Goal: Information Seeking & Learning: Check status

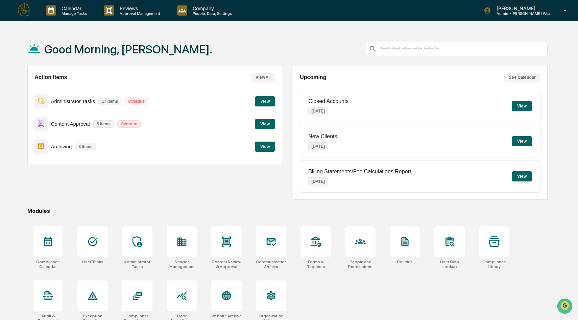
click at [258, 148] on button "View" at bounding box center [265, 147] width 20 height 10
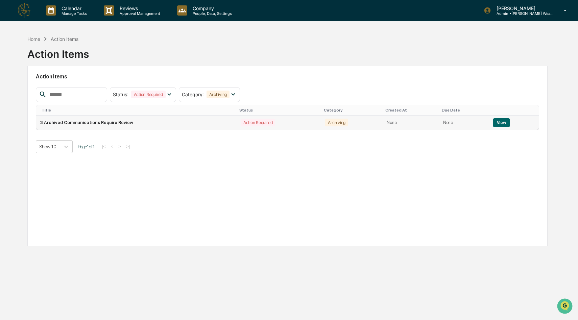
click at [504, 123] on button "View" at bounding box center [501, 122] width 17 height 9
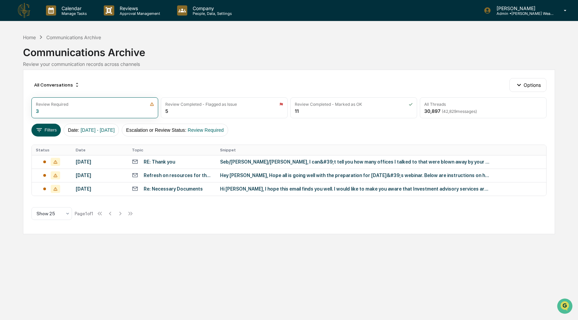
click at [48, 130] on button "Filters" at bounding box center [45, 130] width 29 height 13
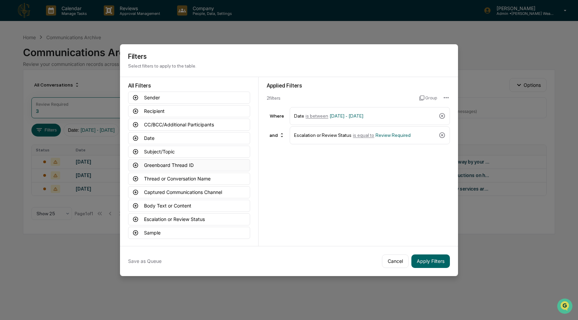
click at [136, 164] on icon at bounding box center [135, 165] width 6 height 6
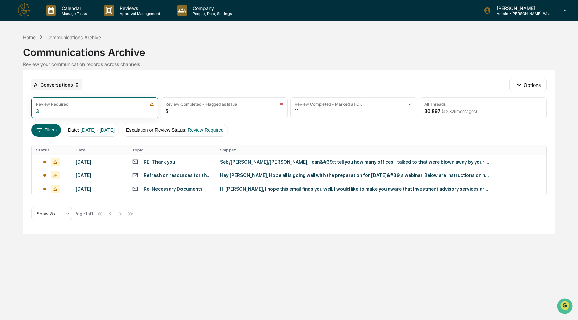
click at [73, 85] on div "All Conversations" at bounding box center [56, 84] width 51 height 11
click at [538, 82] on button "Options" at bounding box center [527, 85] width 37 height 14
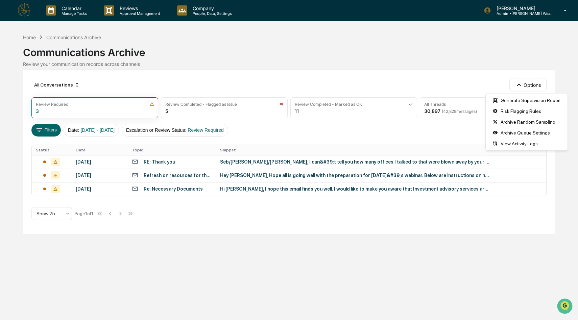
click at [45, 139] on div "All Conversations Options Review Required 3 Review Completed - Flagged as Issue…" at bounding box center [289, 152] width 532 height 165
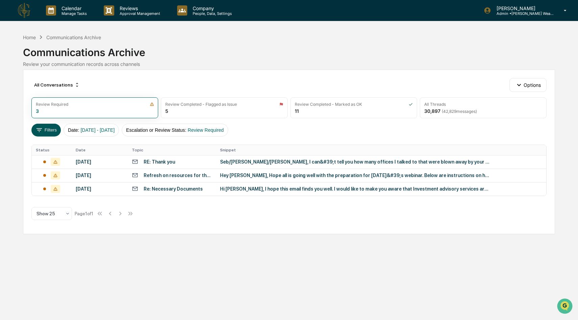
click at [45, 131] on button "Filters" at bounding box center [45, 130] width 29 height 13
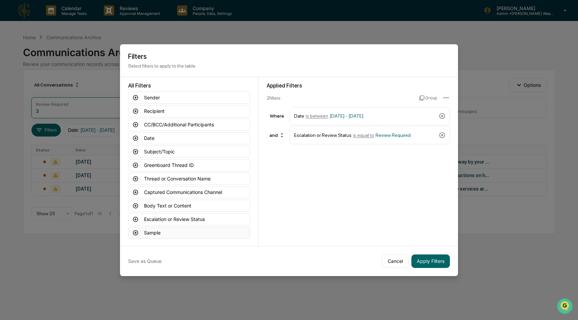
click at [138, 233] on icon at bounding box center [135, 232] width 5 height 5
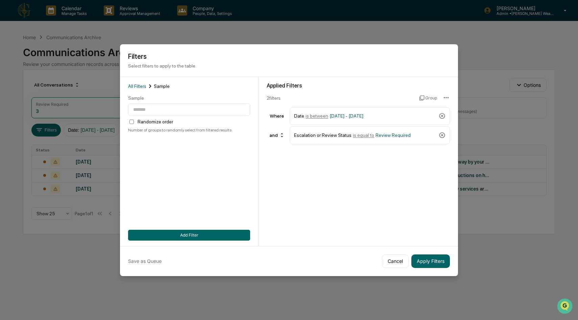
click at [139, 82] on div "All Filters Sample" at bounding box center [189, 85] width 122 height 7
click at [139, 84] on span "All Filters" at bounding box center [137, 85] width 18 height 5
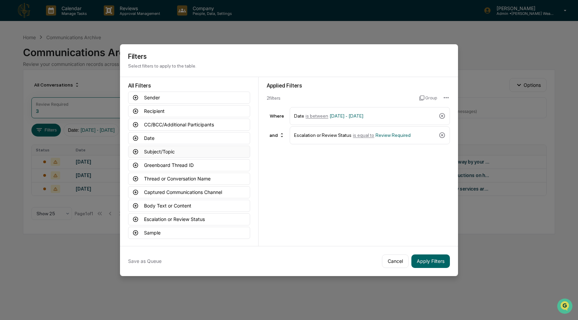
click at [135, 150] on icon at bounding box center [135, 152] width 6 height 6
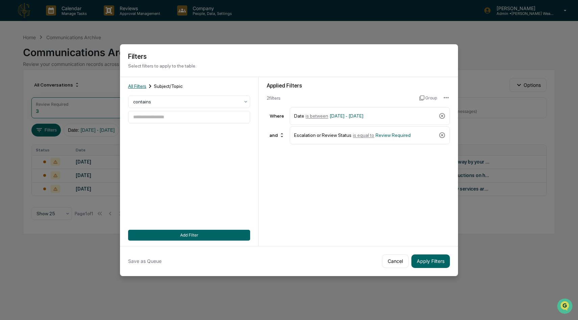
click at [132, 85] on span "All Filters" at bounding box center [137, 85] width 18 height 5
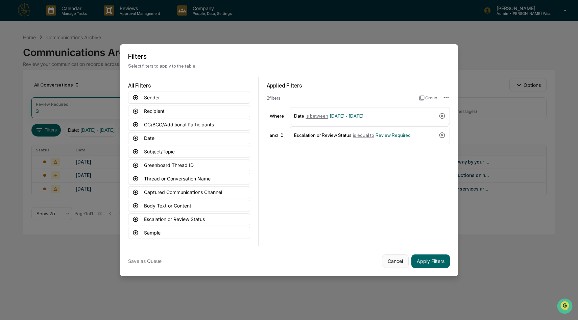
click at [390, 258] on button "Cancel" at bounding box center [395, 261] width 27 height 14
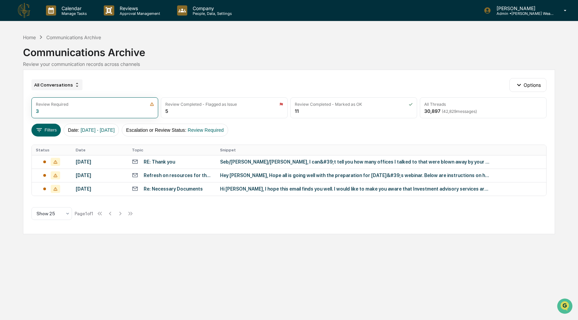
click at [74, 88] on div "All Conversations" at bounding box center [56, 84] width 51 height 11
click at [72, 87] on div "All Conversations" at bounding box center [56, 84] width 51 height 11
click at [87, 35] on div "Communications Archive" at bounding box center [73, 37] width 55 height 6
click at [521, 87] on icon "button" at bounding box center [518, 84] width 7 height 7
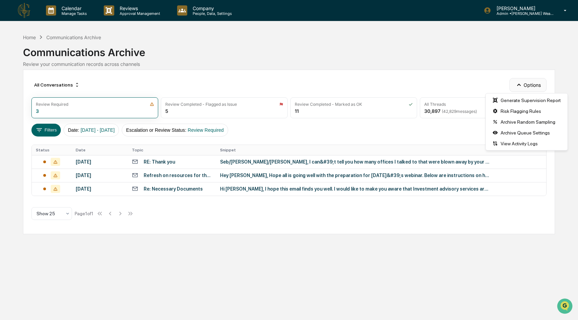
click at [521, 87] on icon "button" at bounding box center [518, 84] width 7 height 7
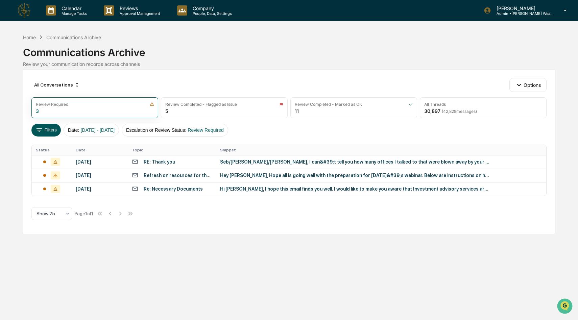
click at [50, 135] on button "Filters" at bounding box center [45, 130] width 29 height 13
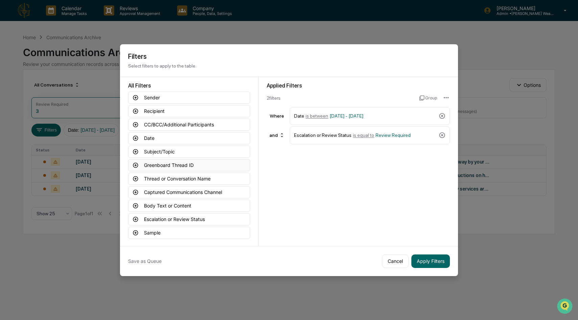
click at [135, 167] on icon at bounding box center [135, 165] width 5 height 5
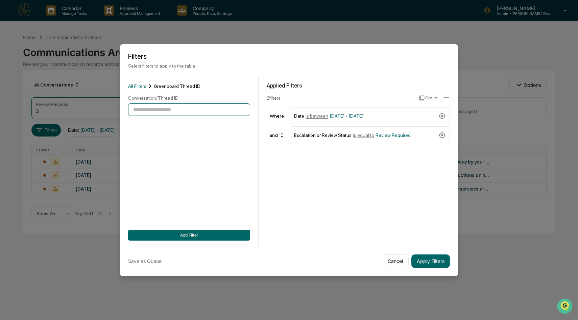
click at [162, 113] on input at bounding box center [189, 109] width 122 height 13
click at [139, 84] on span "All Filters" at bounding box center [137, 85] width 18 height 5
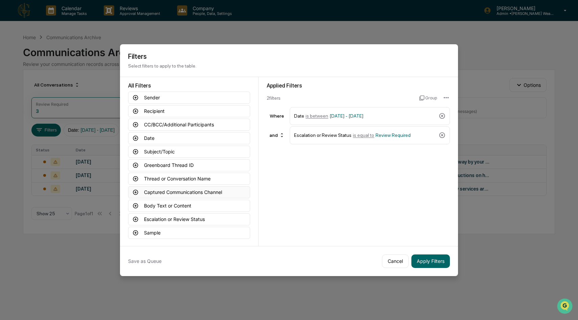
click at [135, 193] on icon at bounding box center [135, 192] width 5 height 5
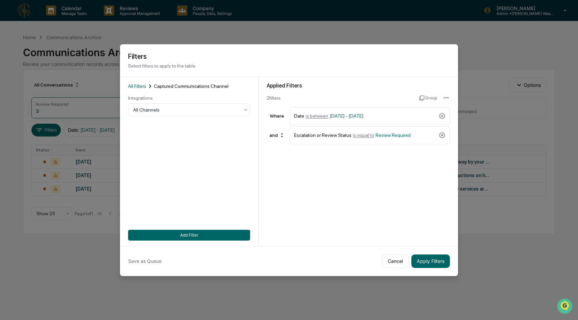
click at [154, 117] on div "All Filters Captured Communications Channel Integrations All Channels Add Filter" at bounding box center [189, 161] width 122 height 158
click at [154, 113] on div at bounding box center [186, 109] width 106 height 7
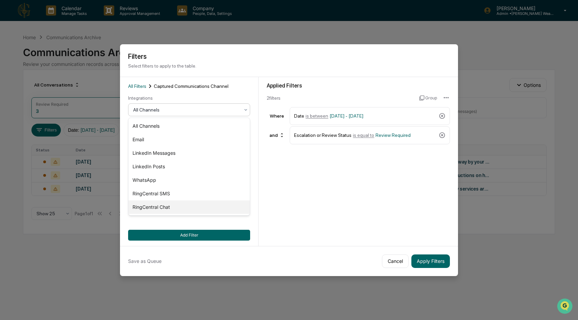
click at [156, 206] on div "RingCentral Chat" at bounding box center [188, 207] width 121 height 14
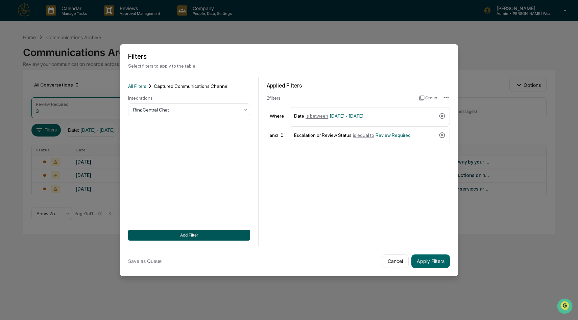
click at [193, 234] on button "Add Filter" at bounding box center [189, 235] width 122 height 11
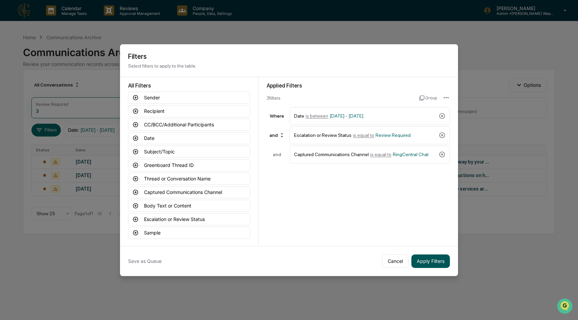
click at [432, 260] on button "Apply Filters" at bounding box center [430, 261] width 39 height 14
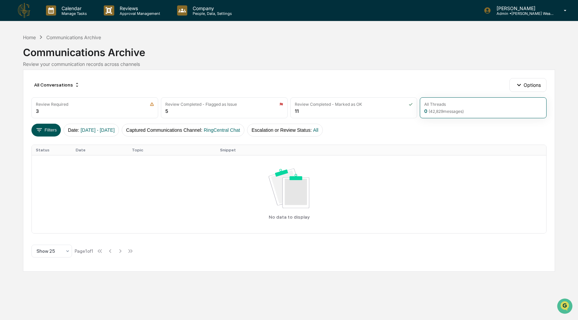
click at [50, 134] on button "Filters" at bounding box center [45, 130] width 29 height 13
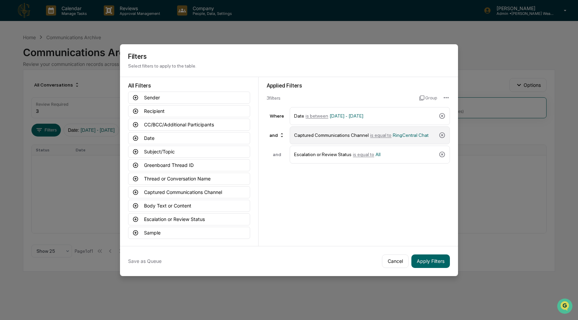
click at [414, 139] on div "Captured Communications Channel is equal to RingCentral Chat" at bounding box center [365, 135] width 142 height 12
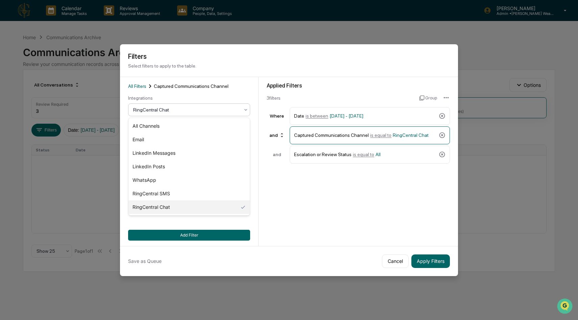
click at [234, 109] on div at bounding box center [186, 109] width 106 height 7
click at [201, 193] on div "RingCentral SMS" at bounding box center [188, 194] width 121 height 14
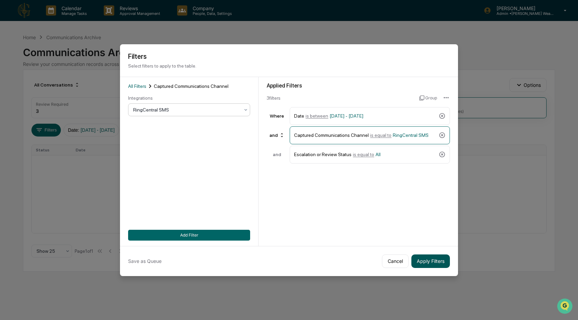
click at [423, 257] on button "Apply Filters" at bounding box center [430, 261] width 39 height 14
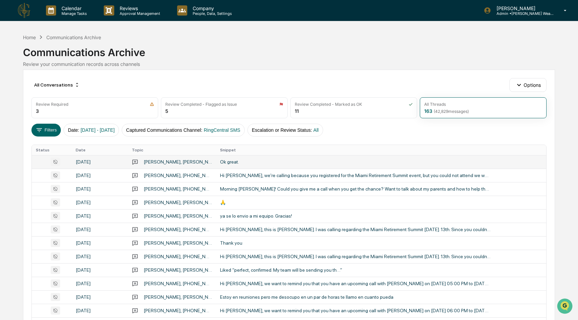
click at [252, 158] on td "Ok great." at bounding box center [381, 162] width 330 height 14
click at [51, 38] on div "Communications Archive" at bounding box center [73, 37] width 55 height 6
click at [47, 128] on button "Filters" at bounding box center [45, 130] width 29 height 13
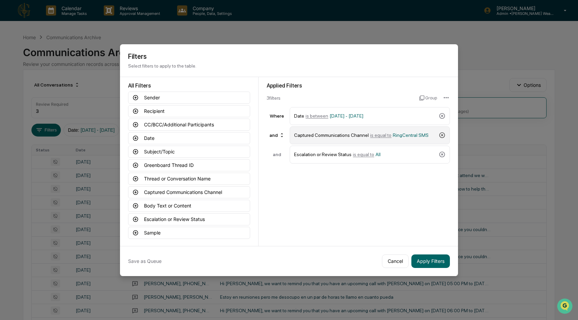
click at [442, 134] on icon at bounding box center [442, 135] width 6 height 6
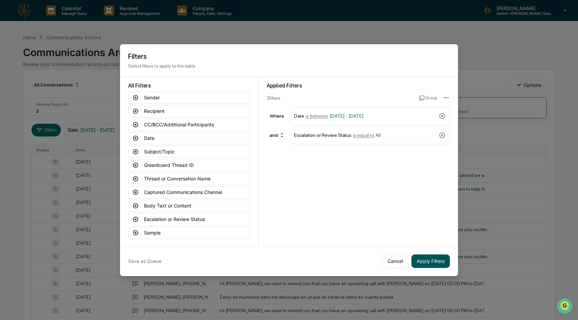
click at [436, 264] on button "Apply Filters" at bounding box center [430, 261] width 39 height 14
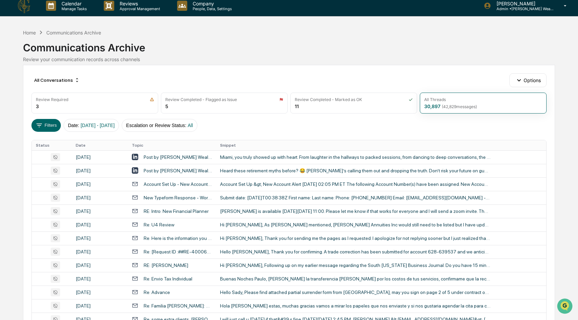
scroll to position [6, 0]
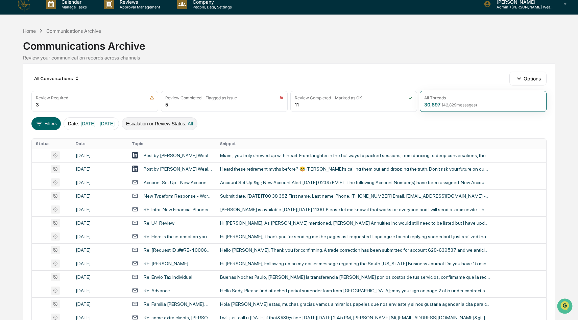
click at [197, 125] on button "Escalation or Review Status : All" at bounding box center [160, 123] width 76 height 13
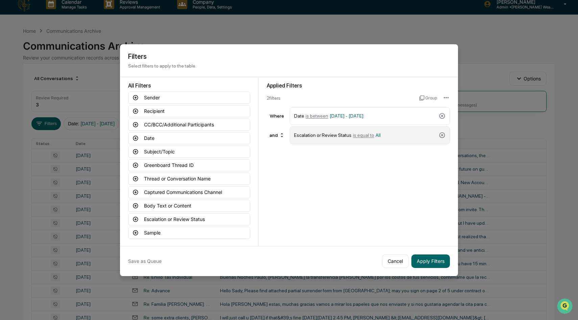
click at [422, 135] on div "Escalation or Review Status is equal to All" at bounding box center [365, 135] width 142 height 12
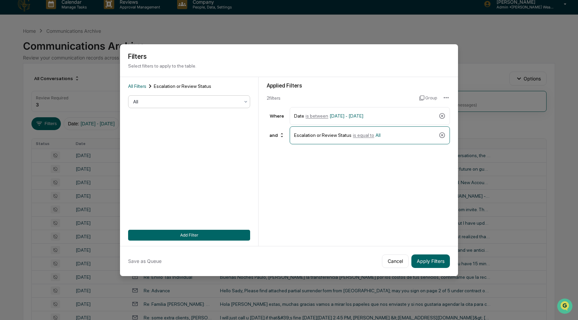
click at [240, 106] on div "All" at bounding box center [186, 101] width 113 height 9
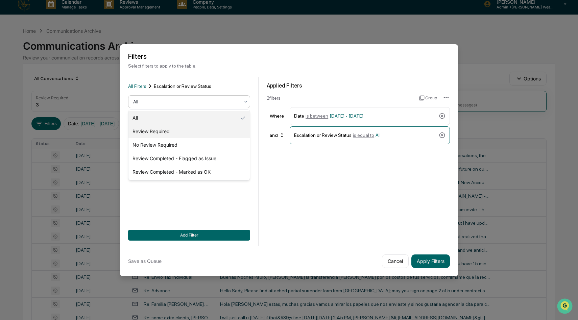
click at [226, 131] on div "Review Required" at bounding box center [188, 132] width 121 height 14
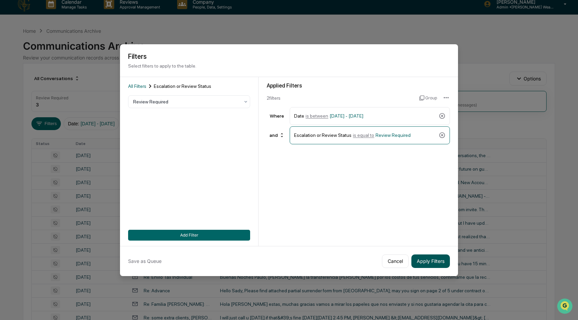
click at [430, 263] on button "Apply Filters" at bounding box center [430, 261] width 39 height 14
